Goal: Find specific page/section: Find specific page/section

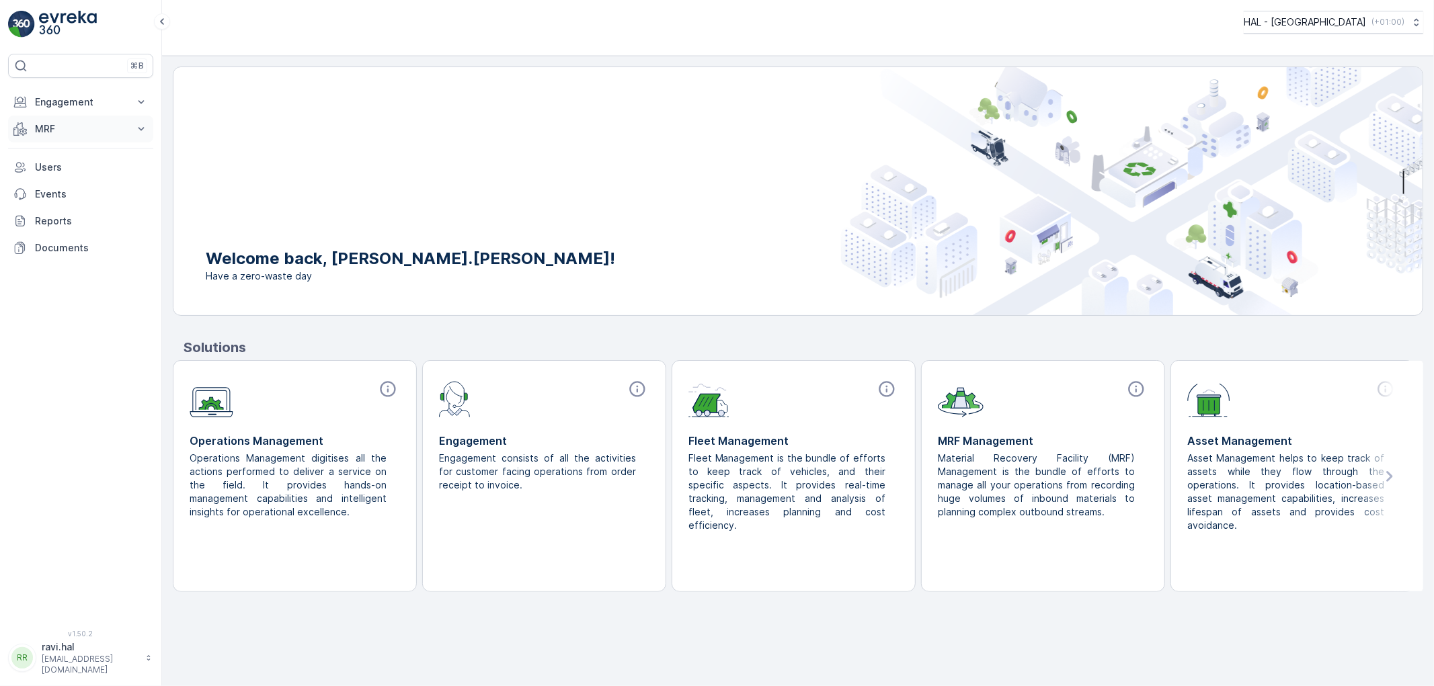
click at [40, 134] on p "MRF" at bounding box center [80, 128] width 91 height 13
click at [56, 171] on p "Offloads" at bounding box center [54, 170] width 40 height 13
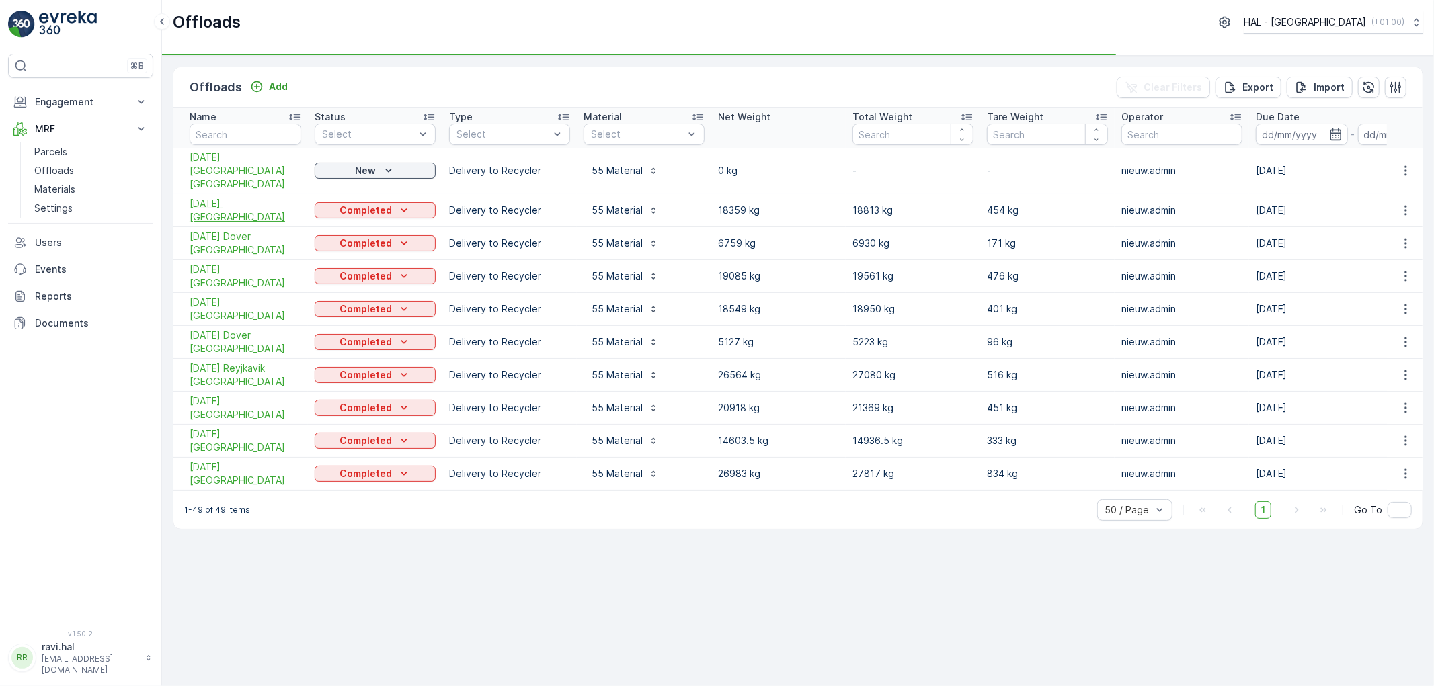
click at [229, 197] on span "[DATE] [GEOGRAPHIC_DATA]" at bounding box center [246, 210] width 112 height 27
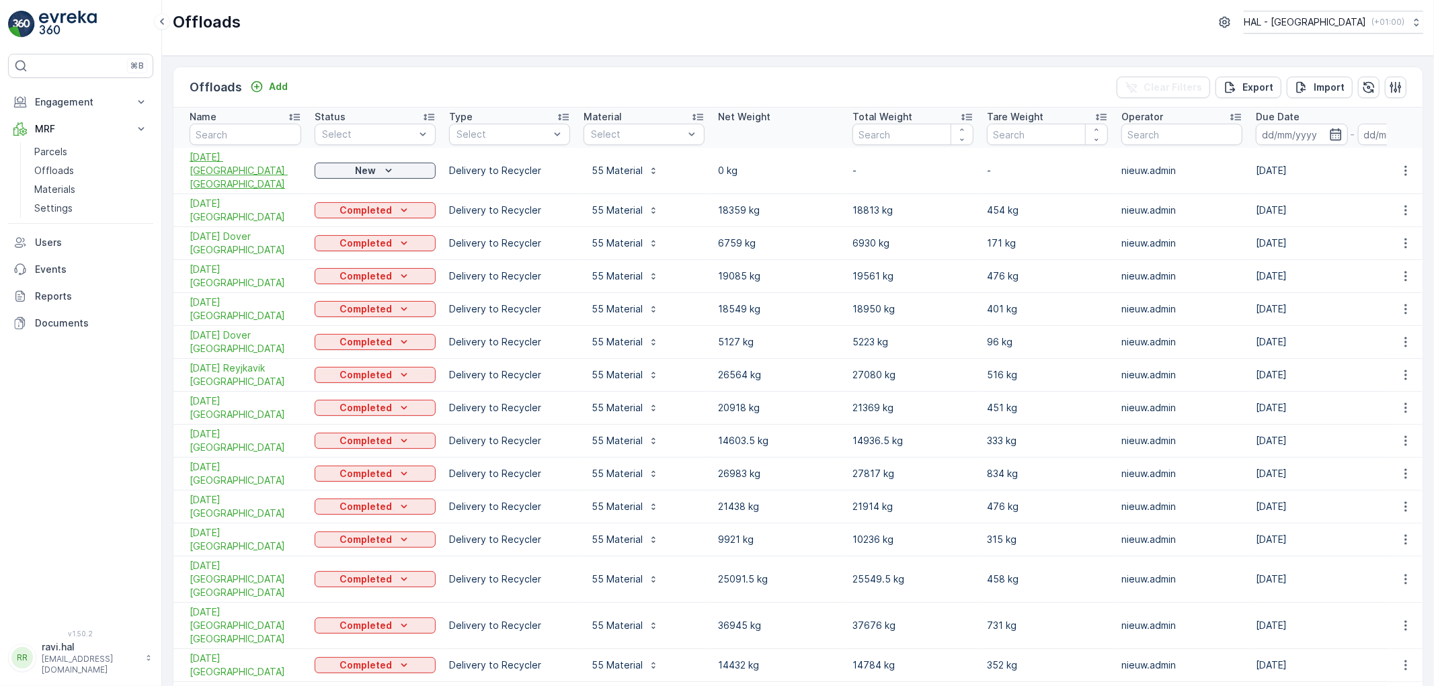
click at [206, 160] on span "[DATE] [GEOGRAPHIC_DATA] [GEOGRAPHIC_DATA]" at bounding box center [246, 171] width 112 height 40
click at [243, 197] on span "[DATE] [GEOGRAPHIC_DATA]" at bounding box center [246, 210] width 112 height 27
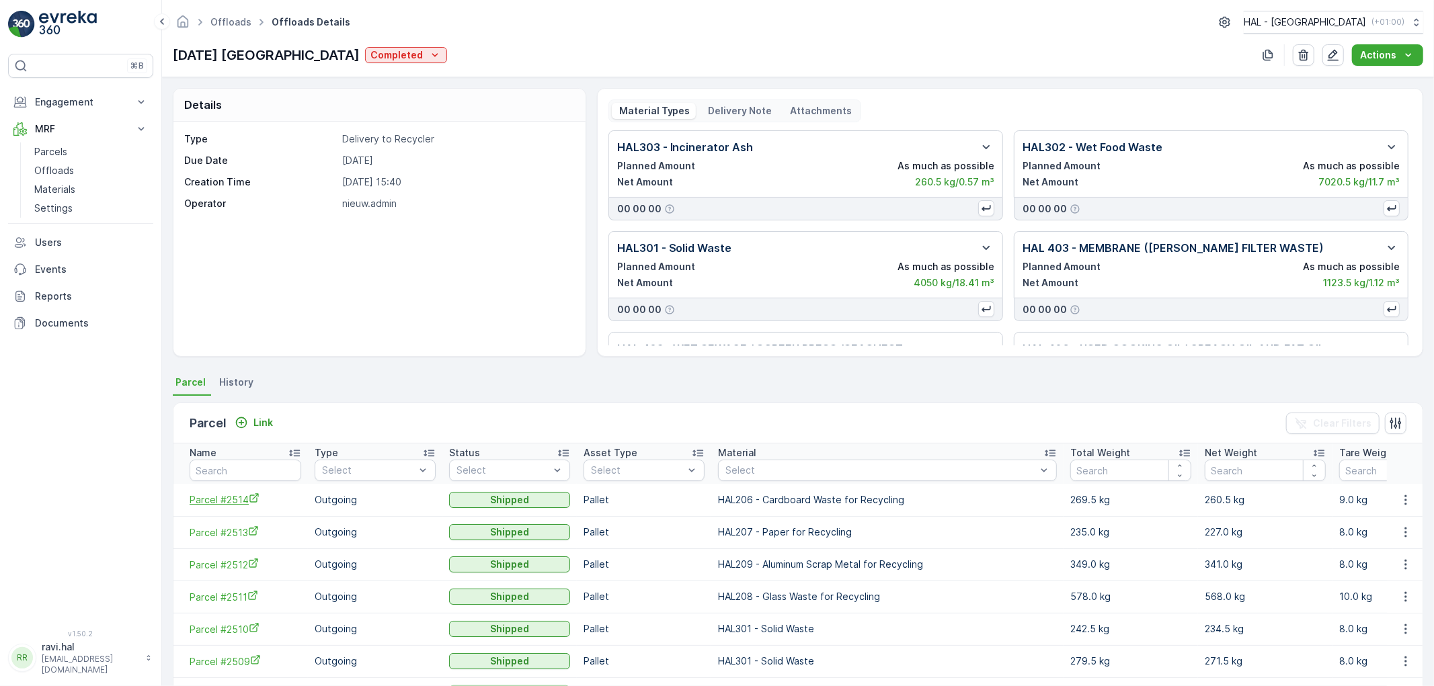
click at [226, 499] on span "Parcel #2514" at bounding box center [246, 500] width 112 height 14
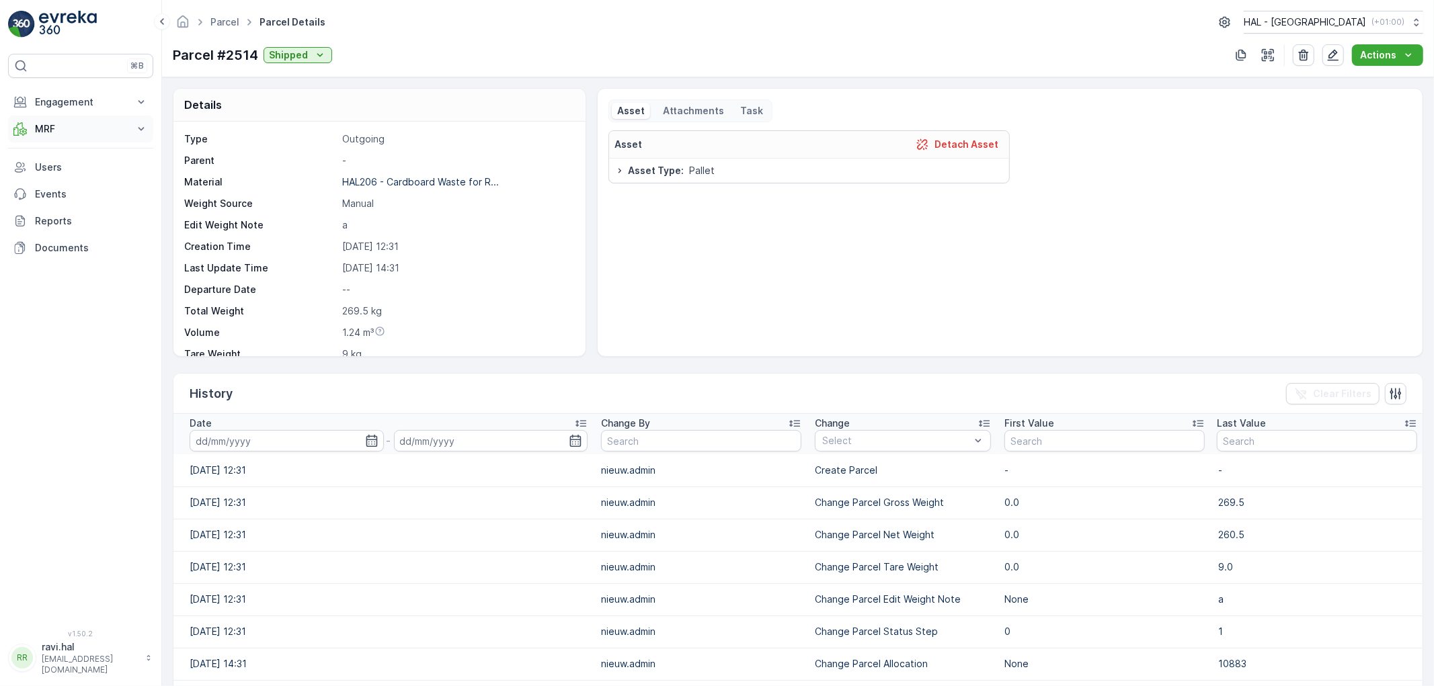
click at [63, 130] on p "MRF" at bounding box center [80, 128] width 91 height 13
click at [67, 182] on link "Materials" at bounding box center [91, 189] width 124 height 19
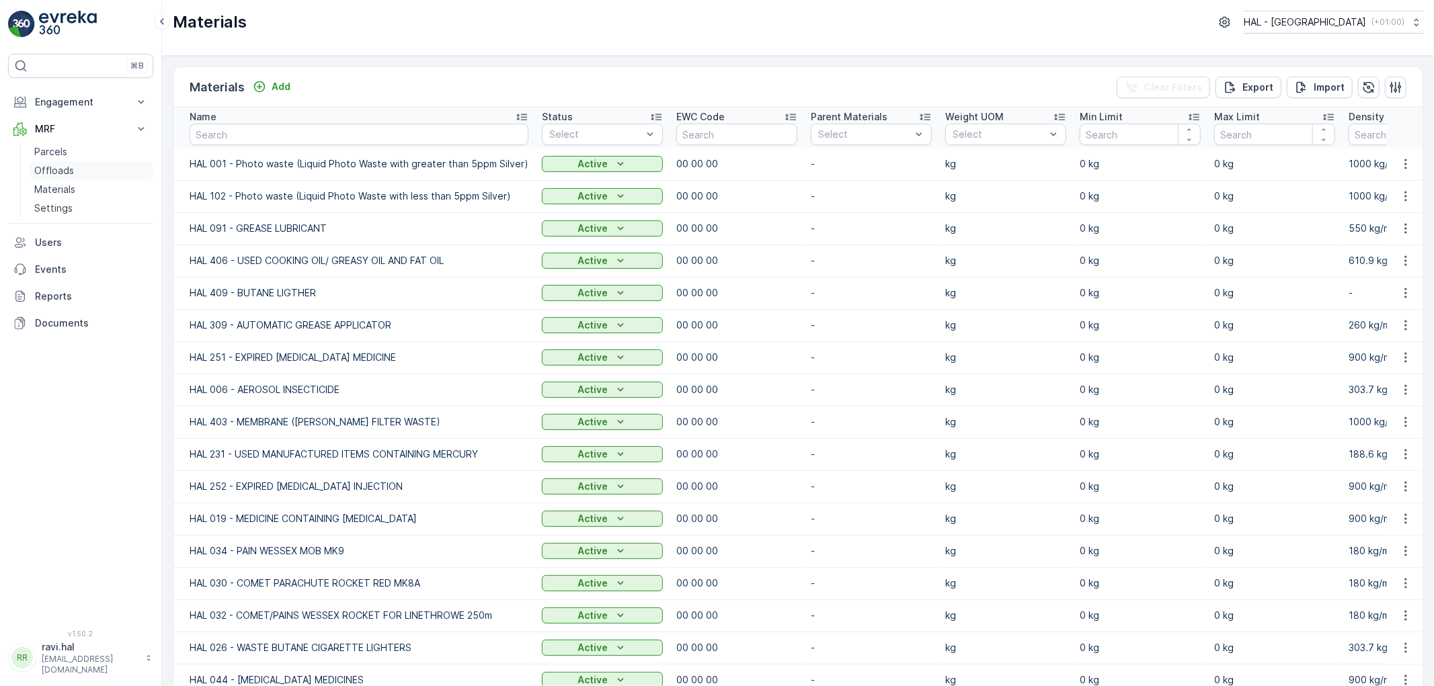
click at [58, 171] on p "Offloads" at bounding box center [54, 170] width 40 height 13
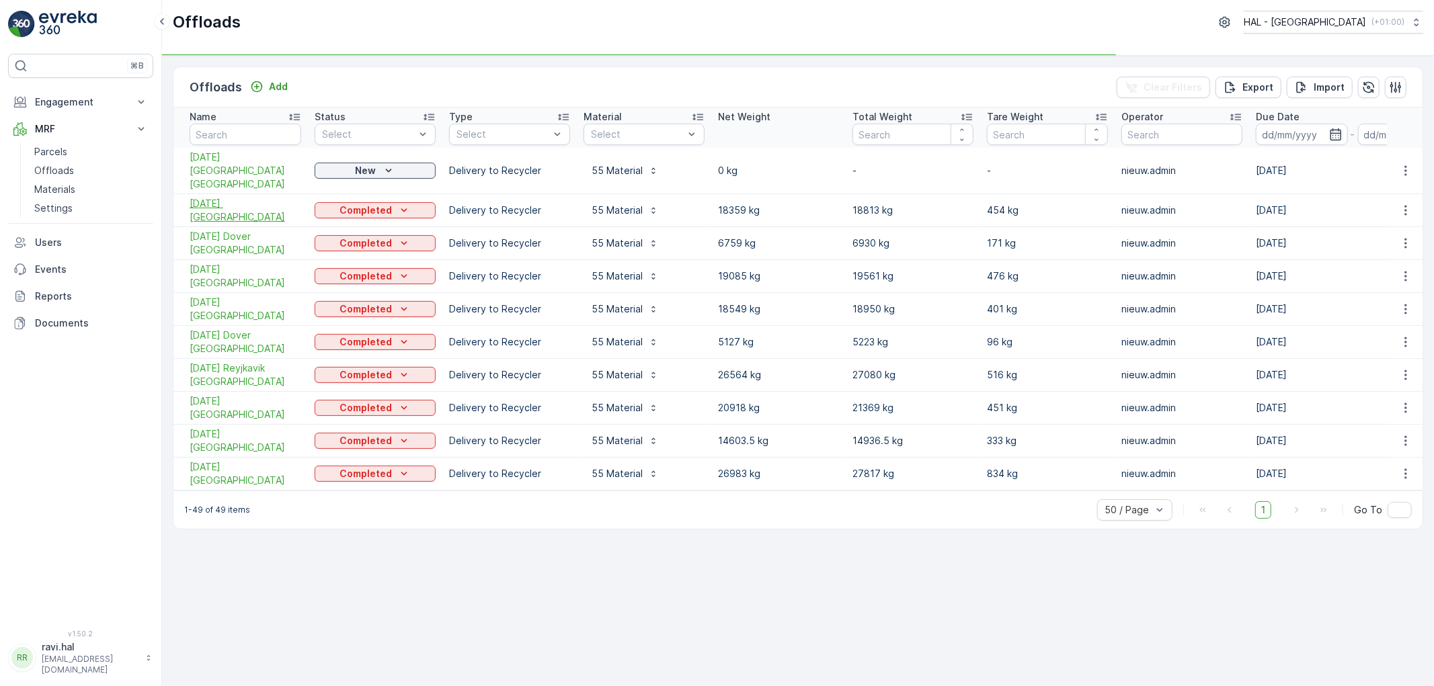
click at [206, 198] on span "[DATE] [GEOGRAPHIC_DATA]" at bounding box center [246, 210] width 112 height 27
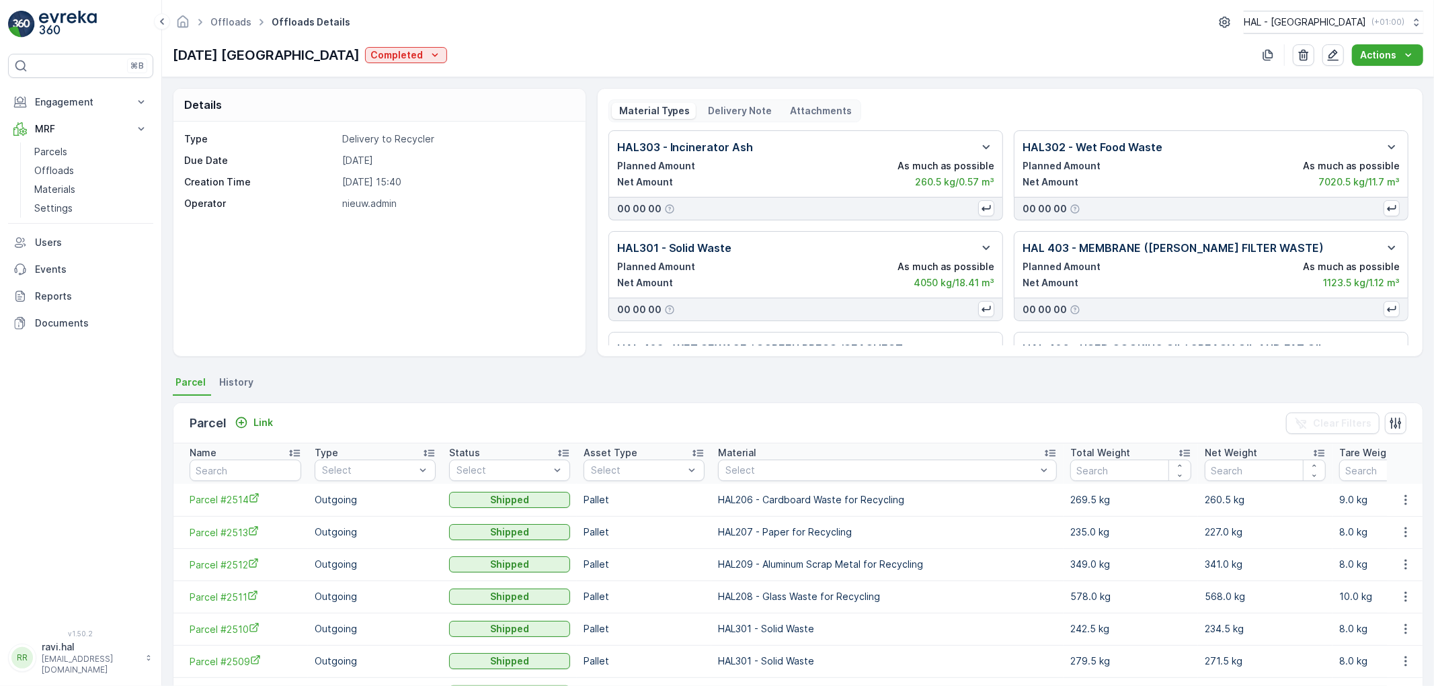
click at [720, 108] on p "Delivery Note" at bounding box center [739, 110] width 66 height 13
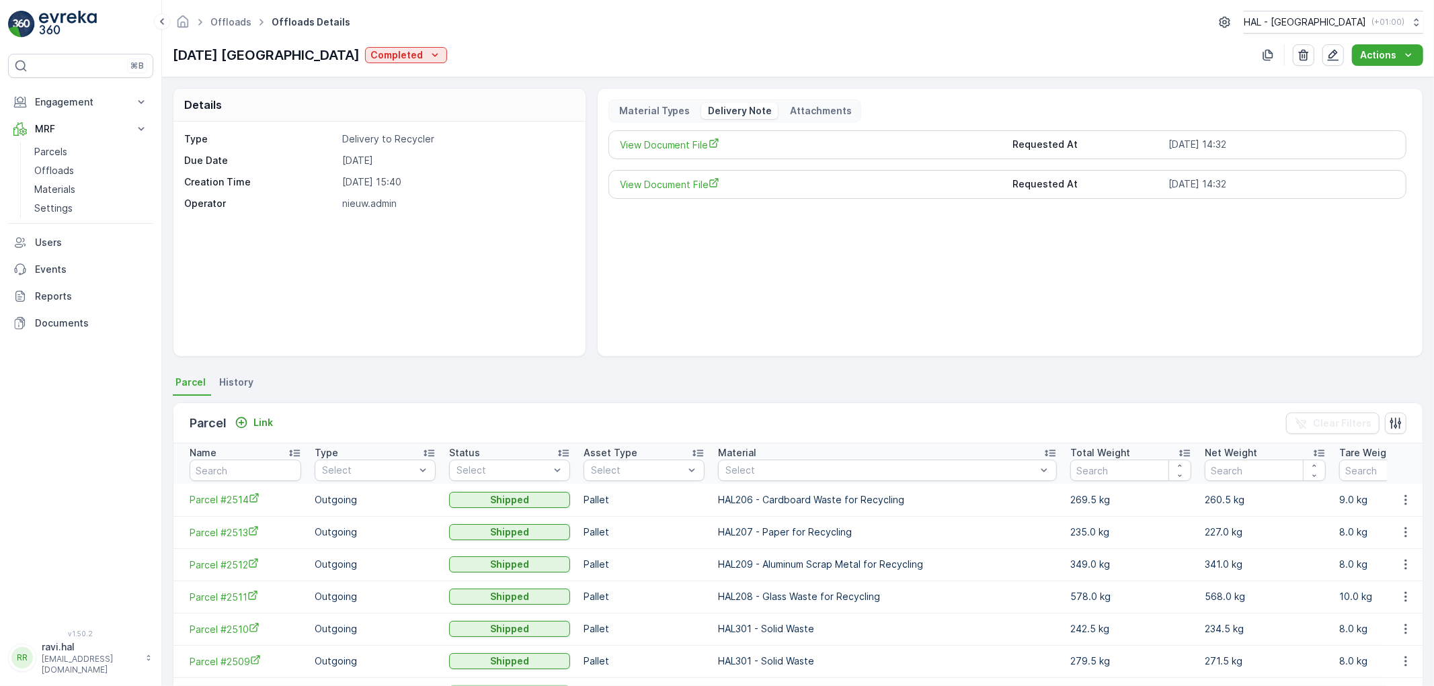
click at [634, 110] on p "Material Types" at bounding box center [653, 110] width 73 height 13
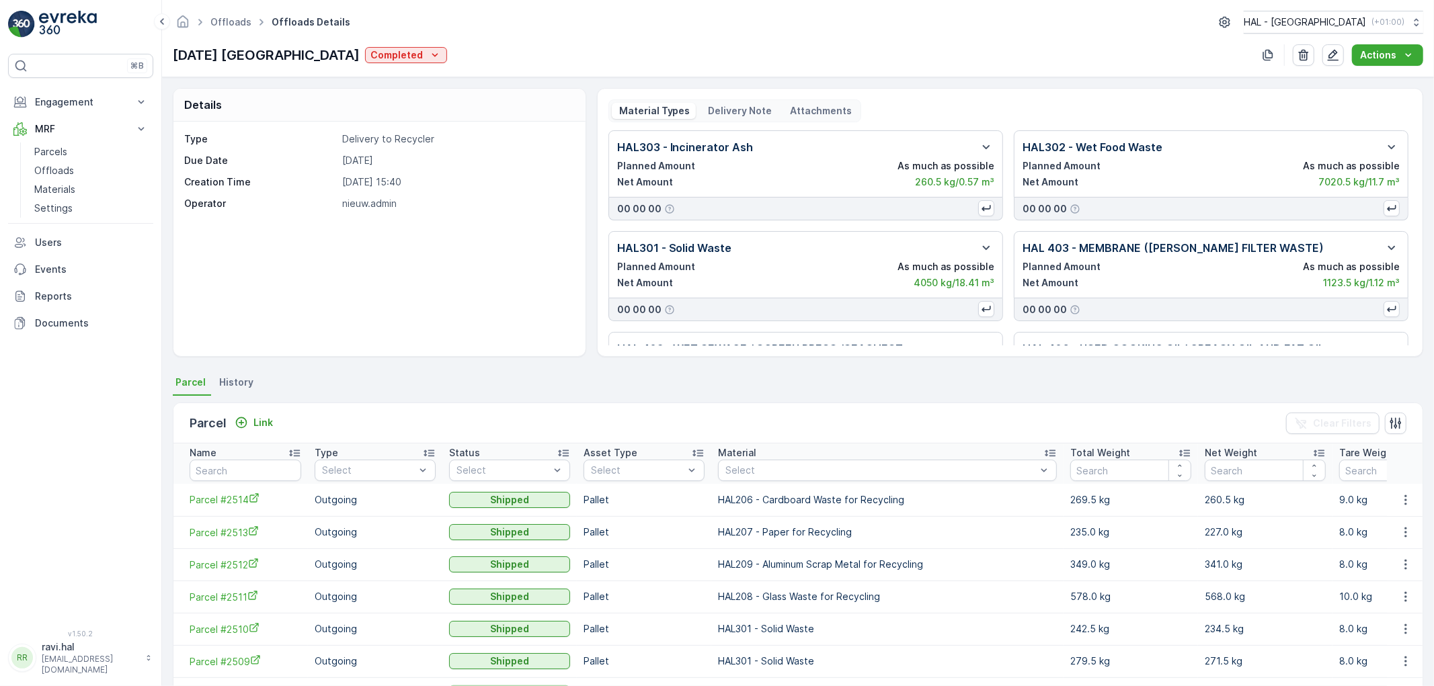
click at [730, 114] on p "Delivery Note" at bounding box center [739, 110] width 66 height 13
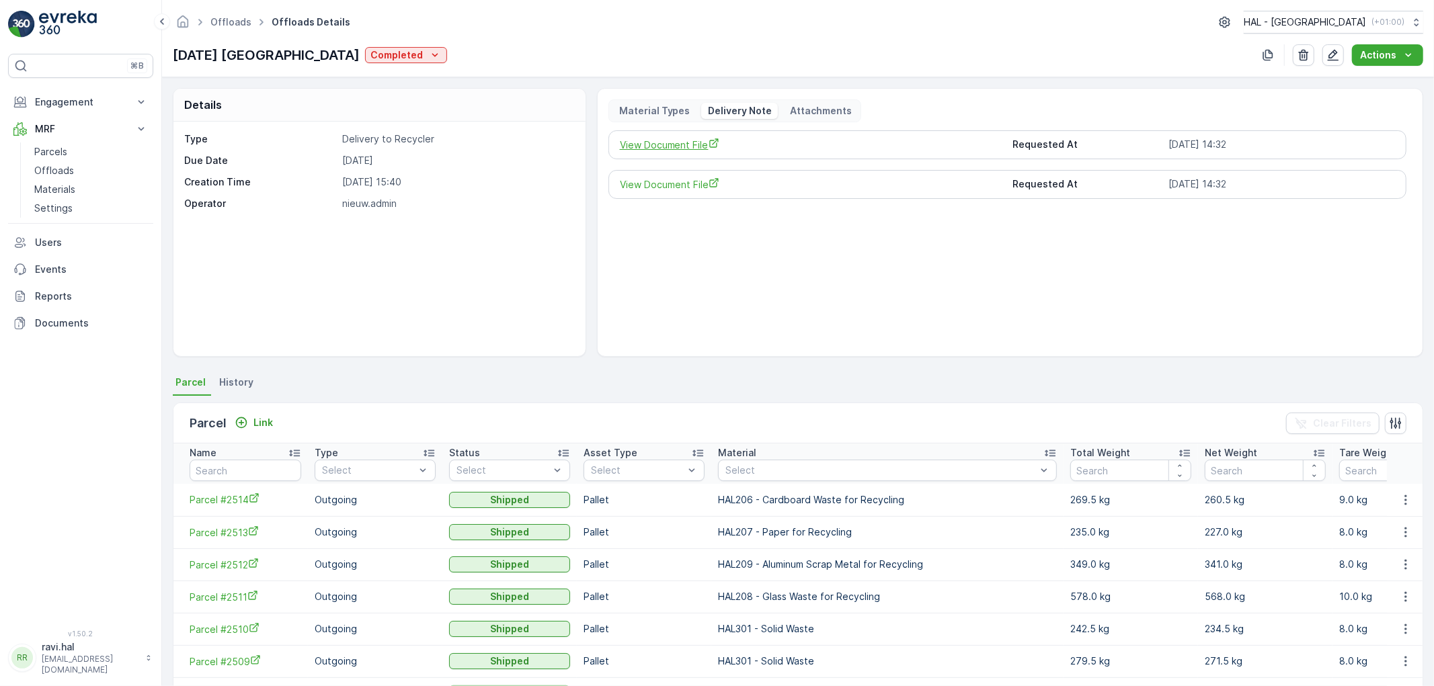
click at [681, 146] on span "View Document File" at bounding box center [811, 145] width 382 height 14
